Goal: Task Accomplishment & Management: Use online tool/utility

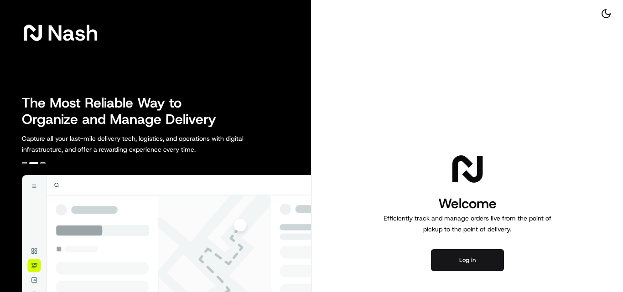
click at [467, 265] on button "Log in" at bounding box center [467, 260] width 73 height 22
